Goal: Navigation & Orientation: Find specific page/section

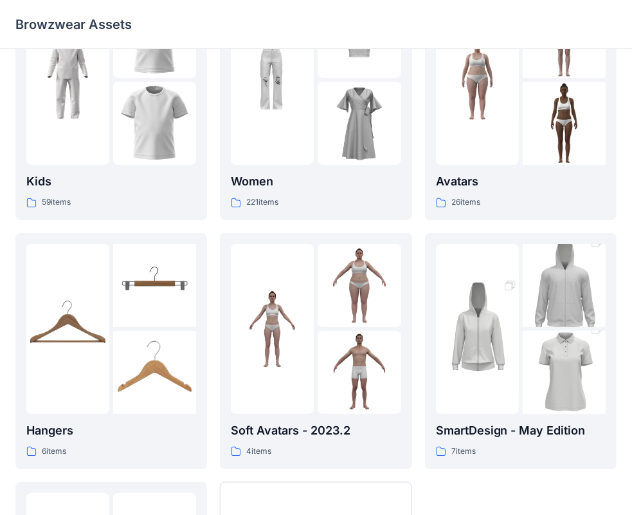
scroll to position [193, 0]
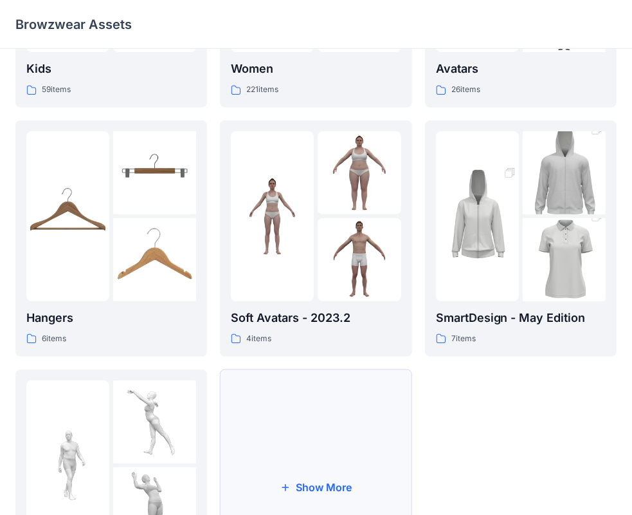
click at [322, 414] on button "Show More" at bounding box center [316, 487] width 192 height 236
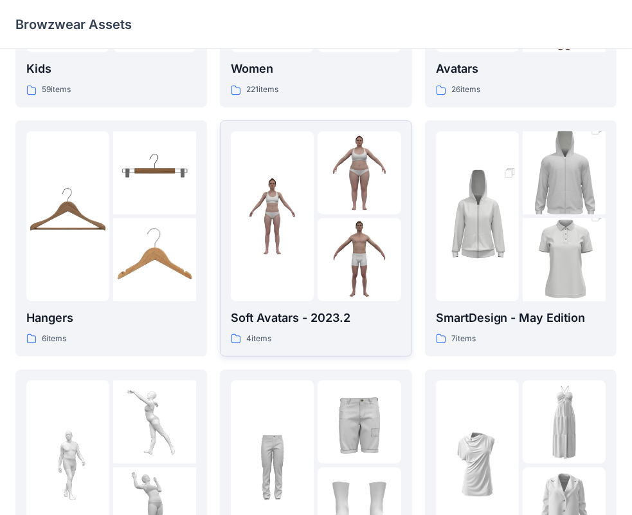
scroll to position [450, 0]
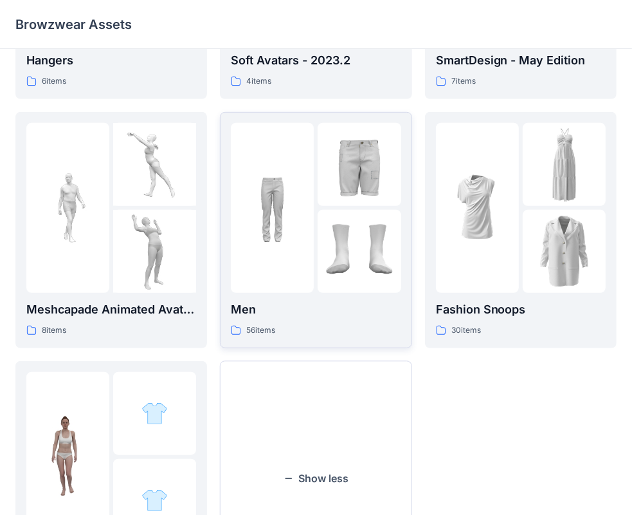
click at [304, 247] on img at bounding box center [272, 207] width 83 height 83
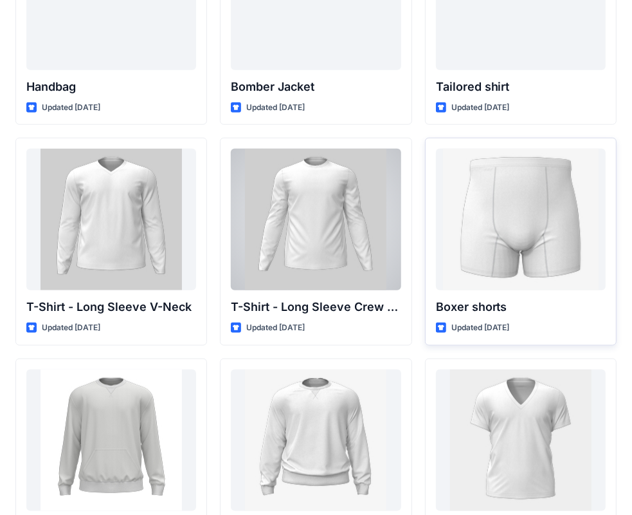
scroll to position [800, 0]
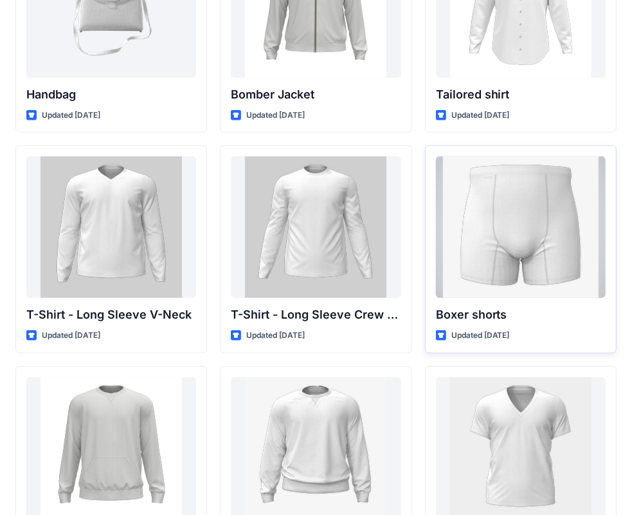
click at [496, 220] on div at bounding box center [521, 227] width 170 height 142
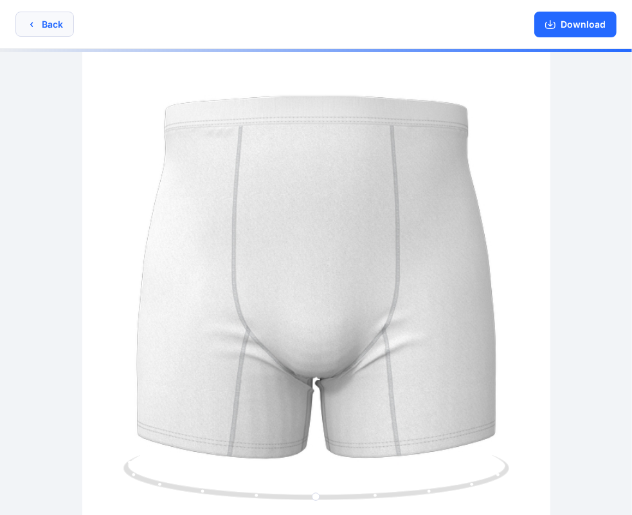
click at [46, 24] on button "Back" at bounding box center [44, 24] width 59 height 25
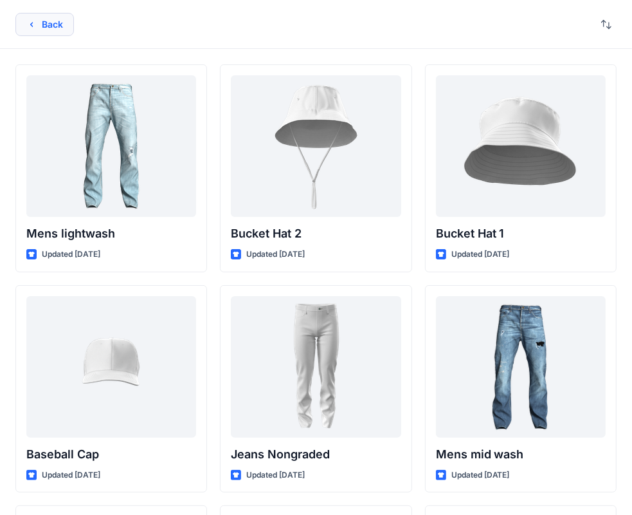
click at [56, 24] on button "Back" at bounding box center [44, 24] width 59 height 23
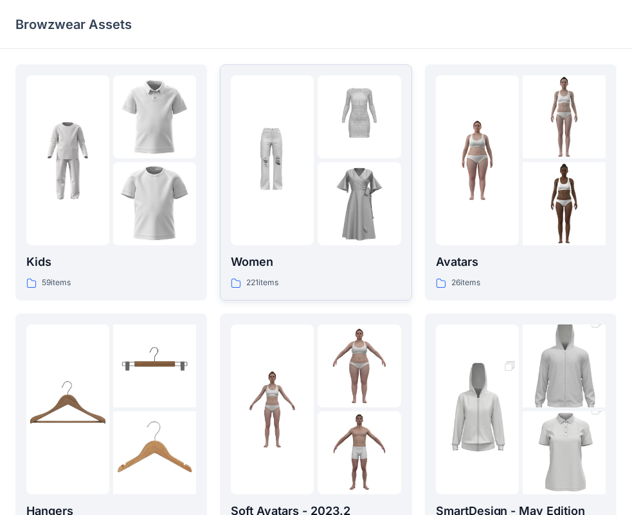
click at [333, 193] on img at bounding box center [359, 203] width 83 height 83
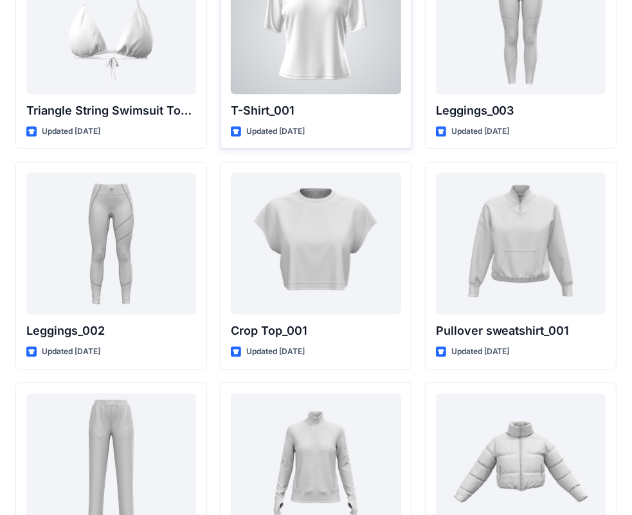
scroll to position [15144, 0]
